Goal: Information Seeking & Learning: Learn about a topic

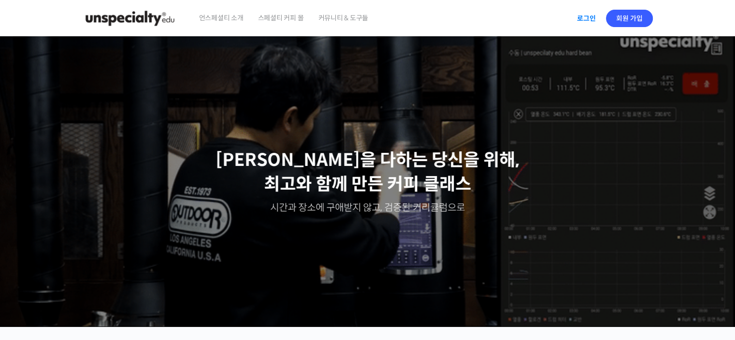
click at [588, 17] on link "로그인" at bounding box center [586, 18] width 30 height 22
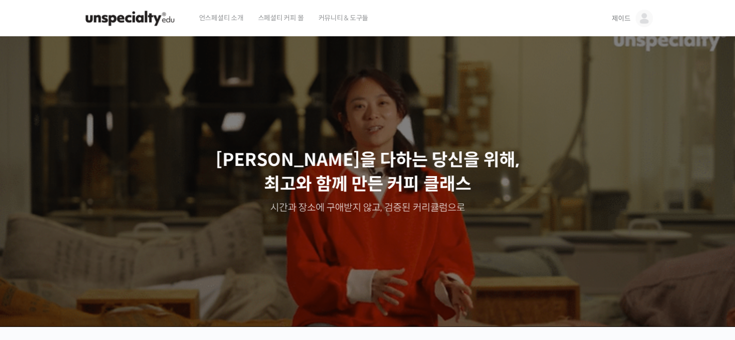
scroll to position [338, 0]
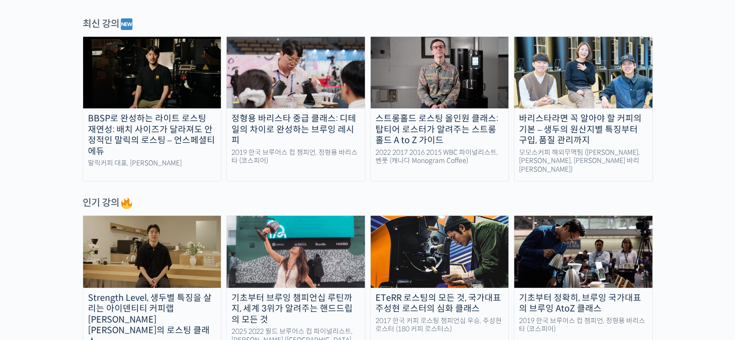
click at [269, 81] on img at bounding box center [296, 73] width 138 height 72
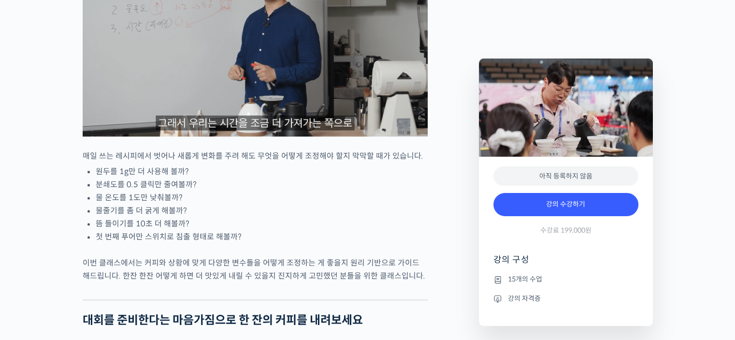
scroll to position [1305, 0]
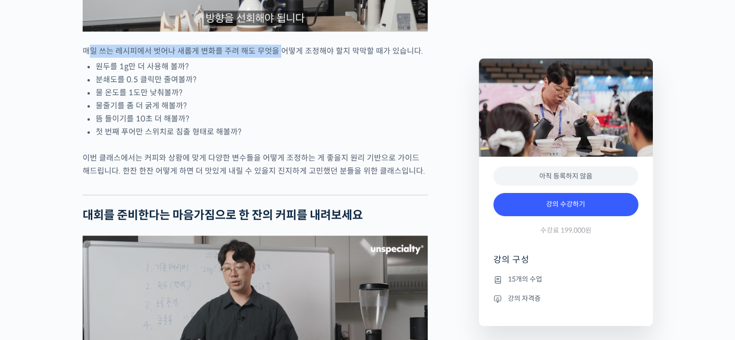
drag, startPoint x: 88, startPoint y: 87, endPoint x: 280, endPoint y: 91, distance: 191.9
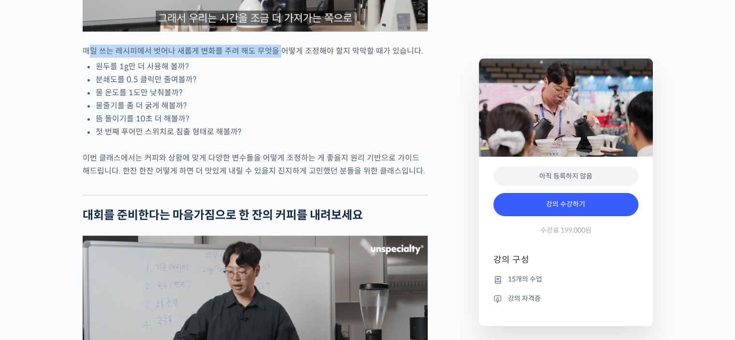
click at [280, 58] on p "매일 쓰는 레시피에서 벗어나 새롭게 변화를 주려 해도 무엇을 어떻게 조정해야 할지 막막할 때가 있습니다." at bounding box center [255, 50] width 345 height 13
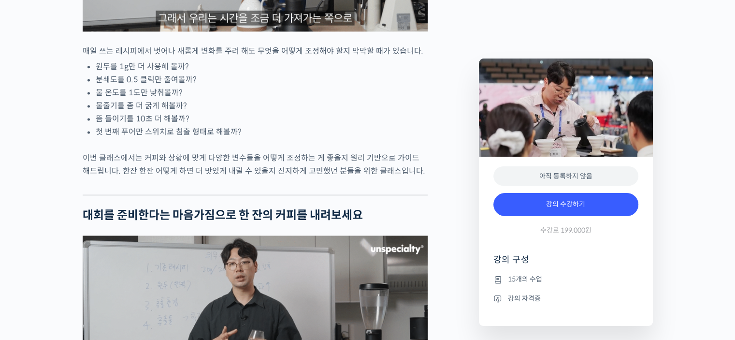
click at [139, 99] on li "물 온도를 1도만 낮춰볼까?" at bounding box center [262, 92] width 332 height 13
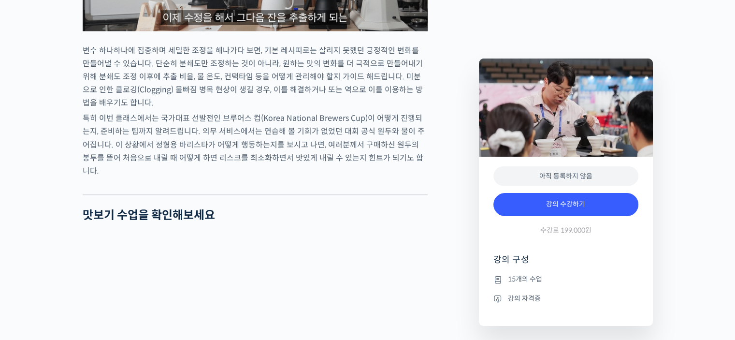
scroll to position [1740, 0]
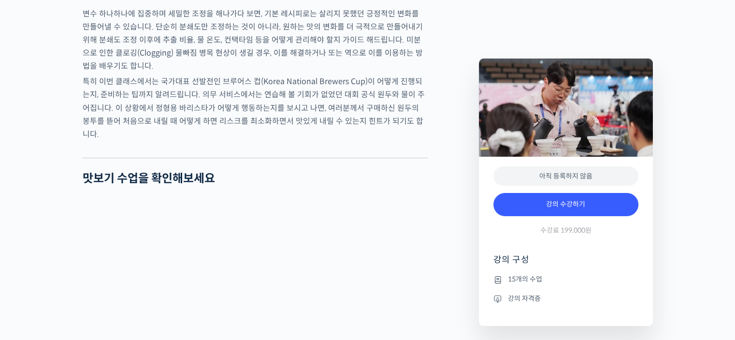
click at [105, 128] on p "특히 이번 클래스에서는 국가대표 선발전인 브루어스 컵(Korea National Brewers Cup)이 어떻게 진행되는지, 준비하는 팁까지 …" at bounding box center [255, 107] width 345 height 65
click at [53, 116] on div "정형용 바리스타 중급 클래스: 디테일의 차이로 완성하는 브루잉 레시피 강의 상세 내용 확인하기 정형용 바리스타를 소개합니다! <코스피어(cos…" at bounding box center [367, 276] width 735 height 3234
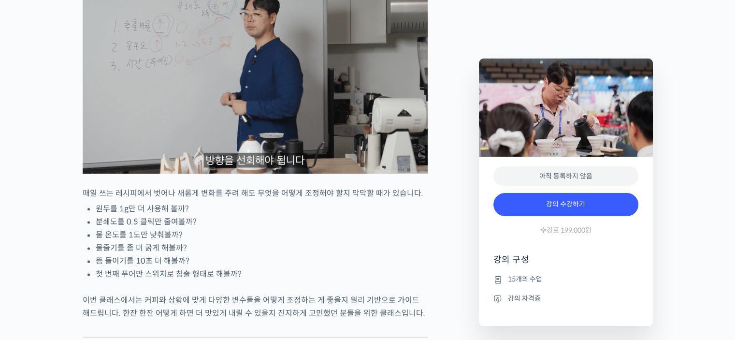
scroll to position [1015, 0]
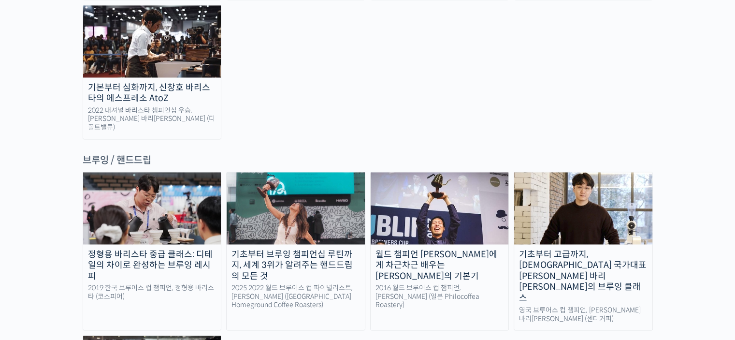
scroll to position [1546, 0]
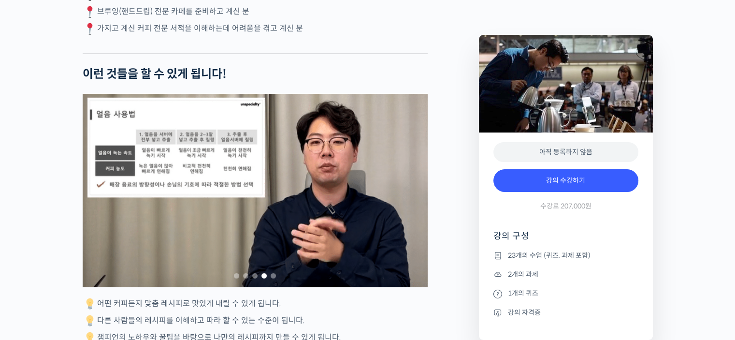
scroll to position [2803, 0]
